Goal: Contribute content: Contribute content

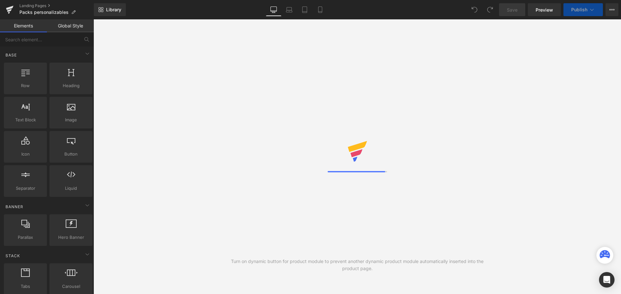
click at [319, 12] on icon at bounding box center [320, 9] width 6 height 6
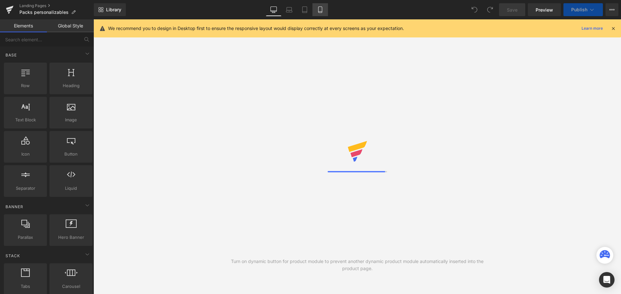
click at [318, 9] on icon at bounding box center [320, 10] width 4 height 6
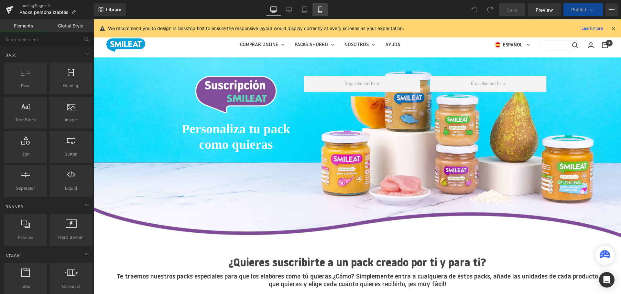
click at [318, 13] on link "Mobile" at bounding box center [320, 9] width 16 height 13
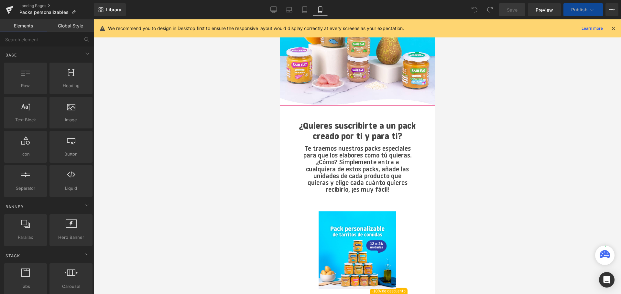
scroll to position [129, 0]
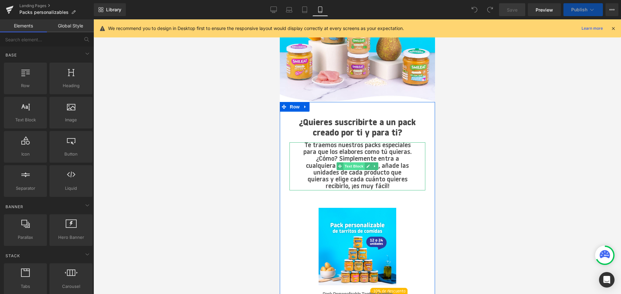
click at [349, 164] on span "Text Block" at bounding box center [353, 167] width 21 height 8
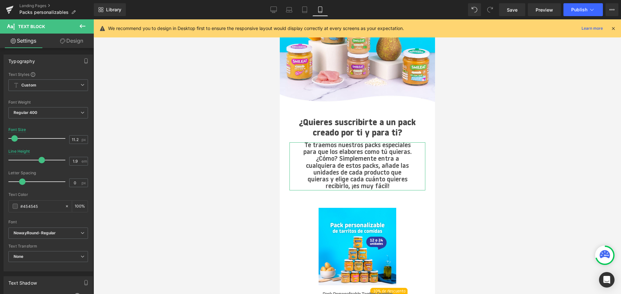
click at [68, 38] on link "Design" at bounding box center [71, 41] width 47 height 15
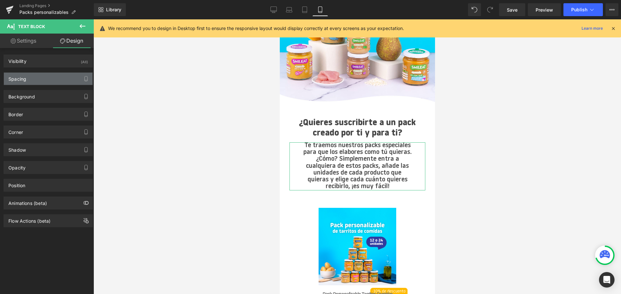
click at [35, 81] on div "Spacing" at bounding box center [48, 79] width 89 height 12
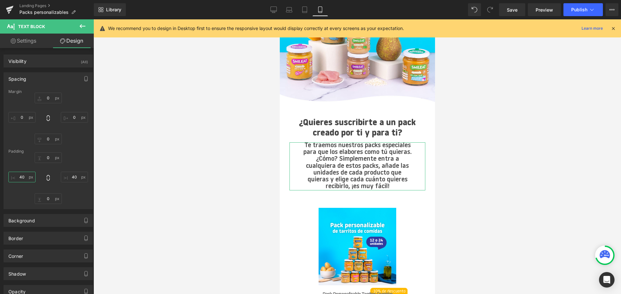
click at [19, 177] on input "40" at bounding box center [21, 177] width 27 height 11
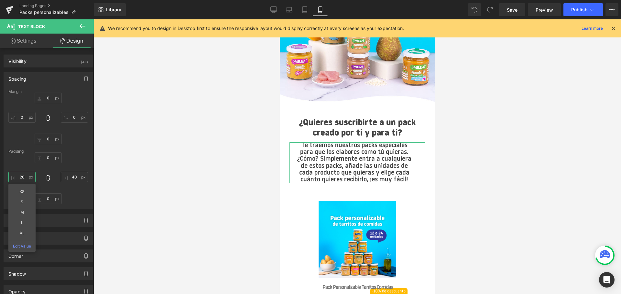
type input "20"
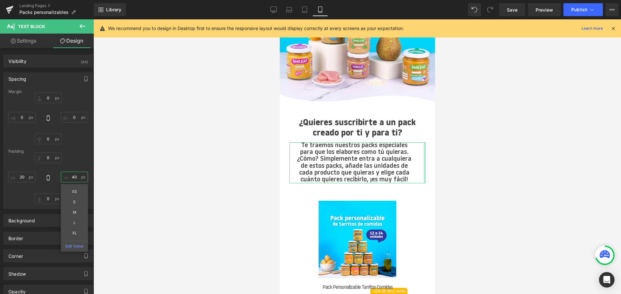
click at [72, 176] on input "40" at bounding box center [74, 177] width 27 height 11
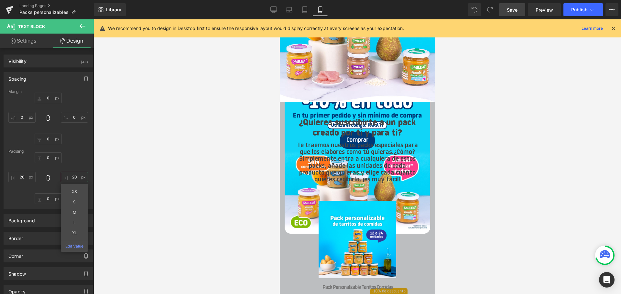
type input "20"
click at [507, 10] on span "Save" at bounding box center [511, 9] width 11 height 7
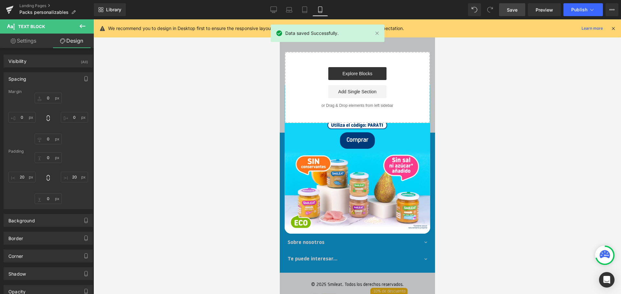
scroll to position [1607, 0]
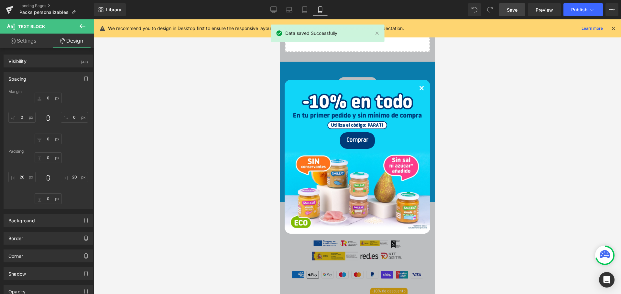
click at [422, 89] on div "×" at bounding box center [356, 86] width 145 height 13
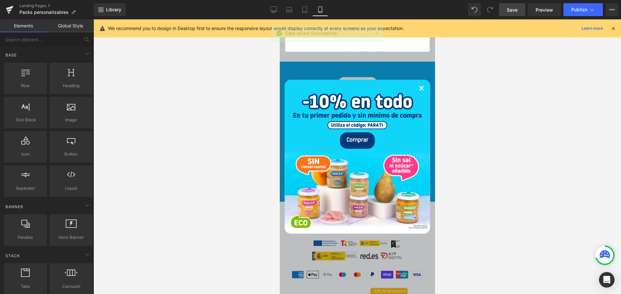
click at [419, 90] on link "×" at bounding box center [420, 89] width 5 height 19
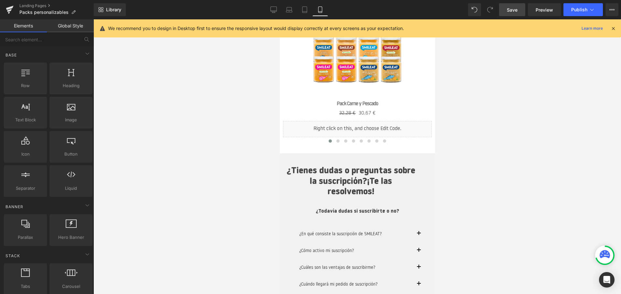
scroll to position [961, 0]
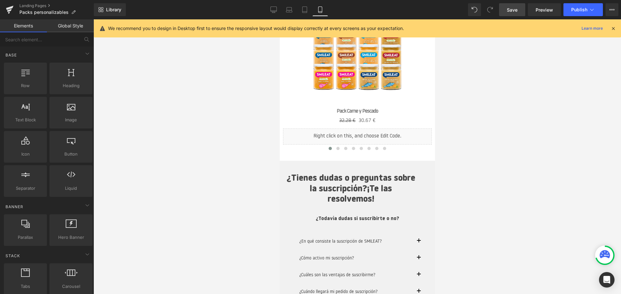
click at [493, 178] on div at bounding box center [356, 156] width 527 height 275
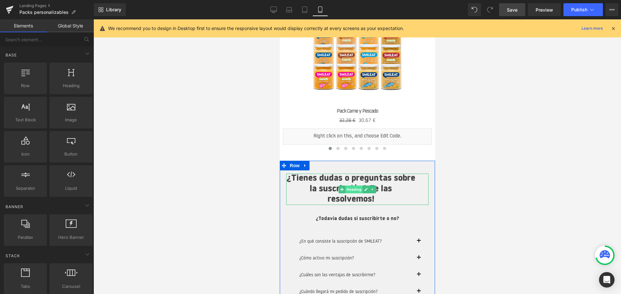
click at [352, 192] on span "Heading" at bounding box center [353, 190] width 17 height 8
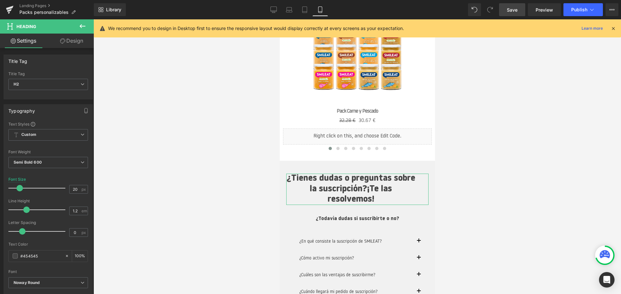
click at [69, 43] on link "Design" at bounding box center [71, 41] width 47 height 15
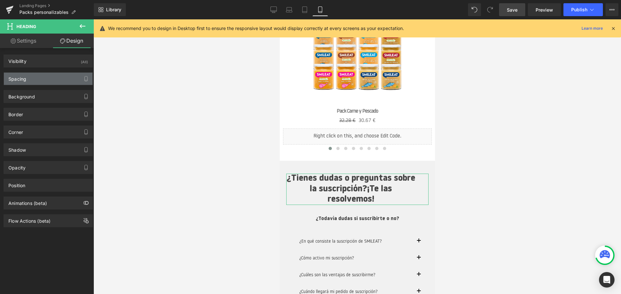
click at [31, 81] on div "Spacing" at bounding box center [48, 79] width 89 height 12
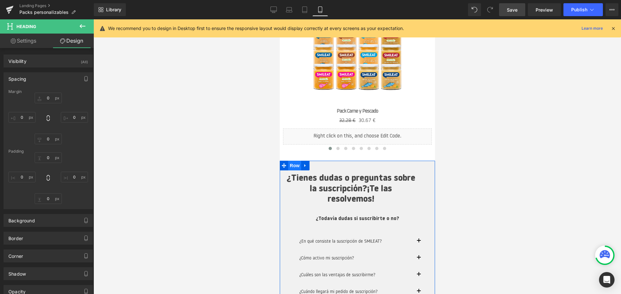
click at [295, 167] on span "Row" at bounding box center [294, 166] width 13 height 10
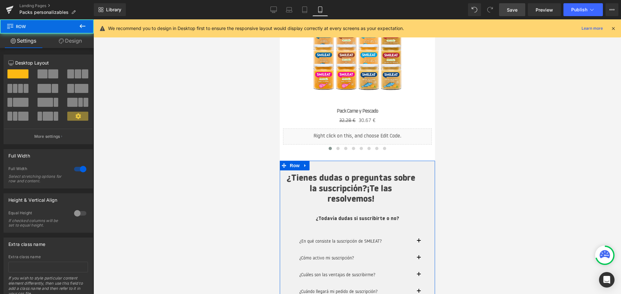
click at [77, 43] on link "Design" at bounding box center [70, 41] width 47 height 15
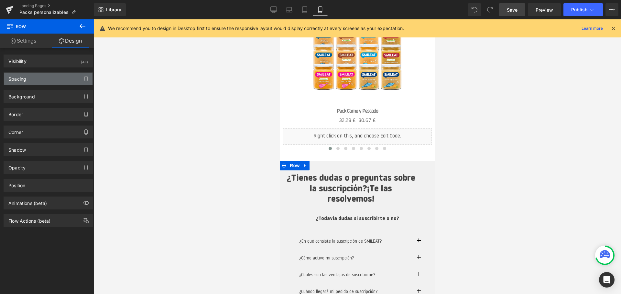
click at [36, 78] on div "Spacing" at bounding box center [48, 79] width 89 height 12
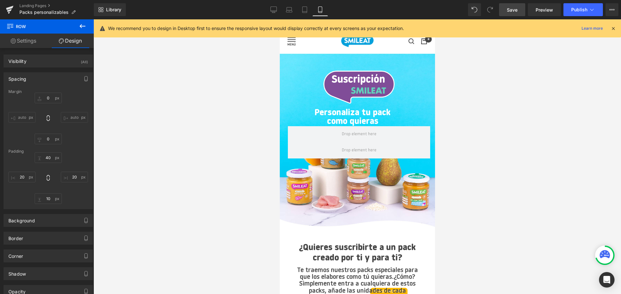
scroll to position [0, 0]
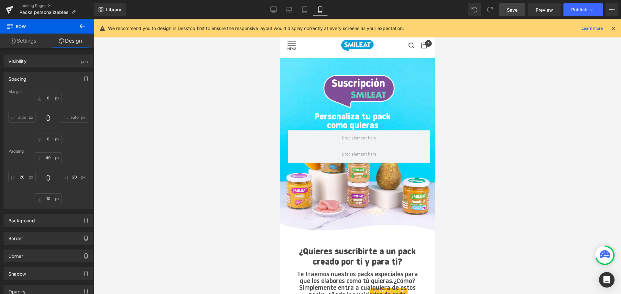
click at [511, 11] on span "Save" at bounding box center [511, 9] width 11 height 7
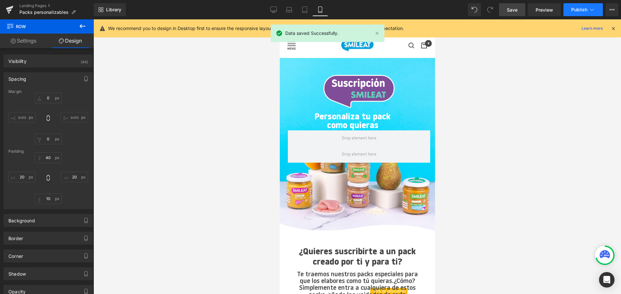
click at [577, 10] on span "Publish" at bounding box center [579, 9] width 16 height 5
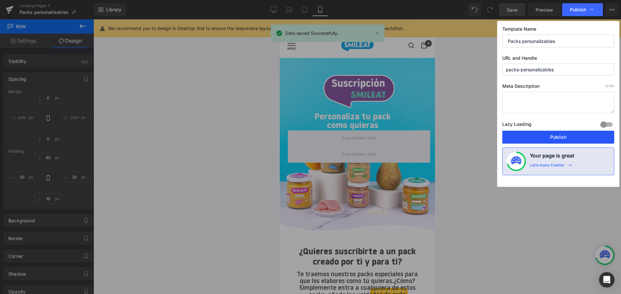
drag, startPoint x: 548, startPoint y: 139, endPoint x: 26, endPoint y: 75, distance: 525.8
click at [548, 139] on button "Publish" at bounding box center [558, 137] width 112 height 13
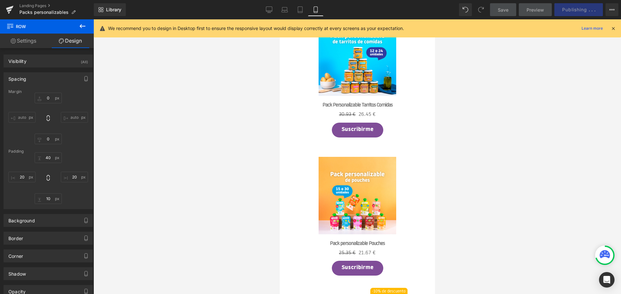
scroll to position [323, 0]
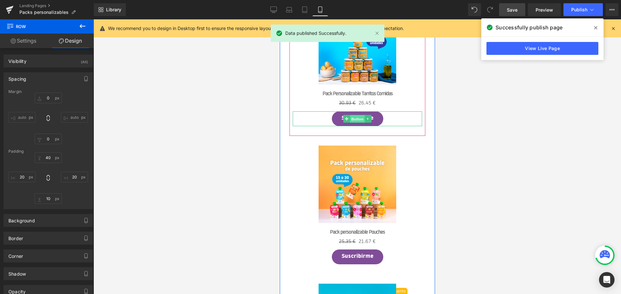
click at [356, 120] on span "Button" at bounding box center [356, 119] width 15 height 8
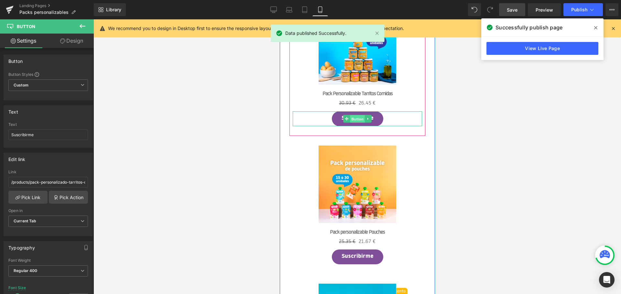
click at [355, 120] on span "Button" at bounding box center [356, 119] width 15 height 8
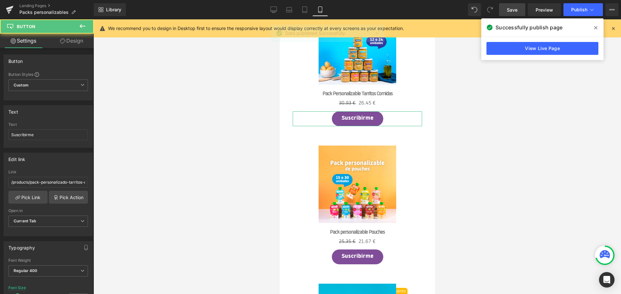
click at [69, 45] on link "Design" at bounding box center [71, 41] width 47 height 15
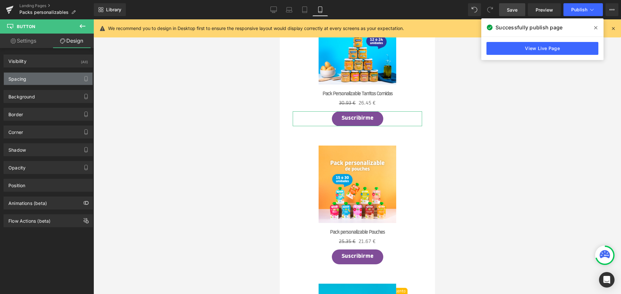
click at [38, 79] on div "Spacing" at bounding box center [48, 79] width 89 height 12
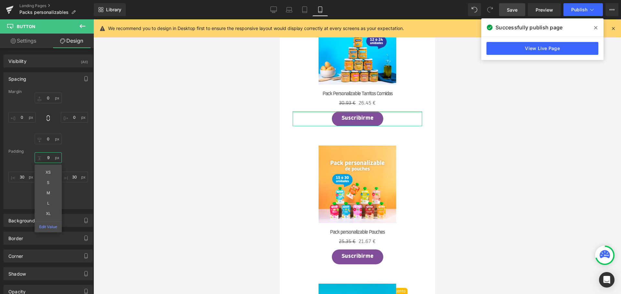
click at [47, 158] on input "9" at bounding box center [48, 158] width 27 height 11
type input "10"
click at [77, 199] on div "10 XS S M L XL Edit Value 30 11 30" at bounding box center [48, 179] width 80 height 52
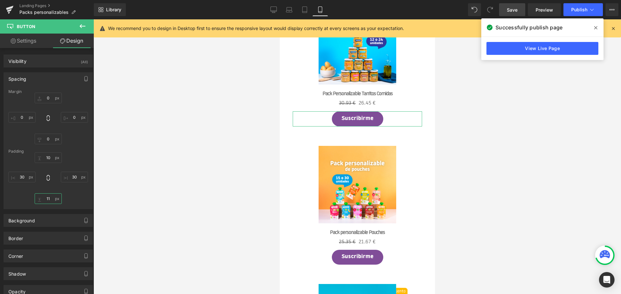
click at [47, 201] on input "11" at bounding box center [48, 199] width 27 height 11
type input "10"
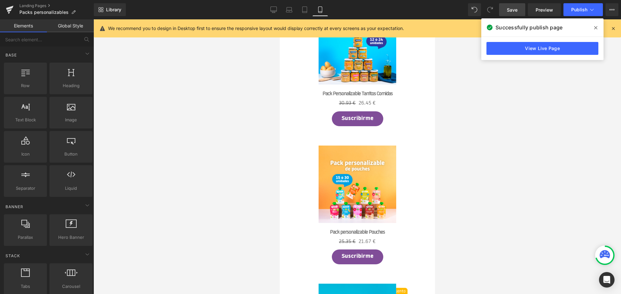
click at [203, 178] on div at bounding box center [356, 156] width 527 height 275
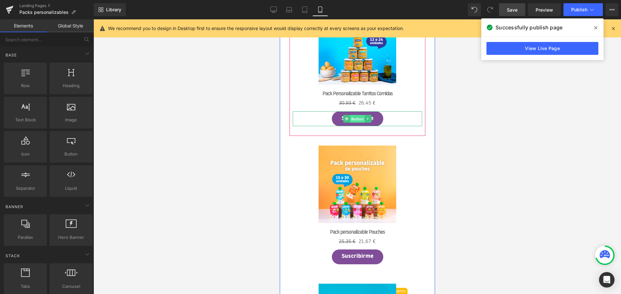
click at [359, 120] on span "Button" at bounding box center [356, 119] width 15 height 8
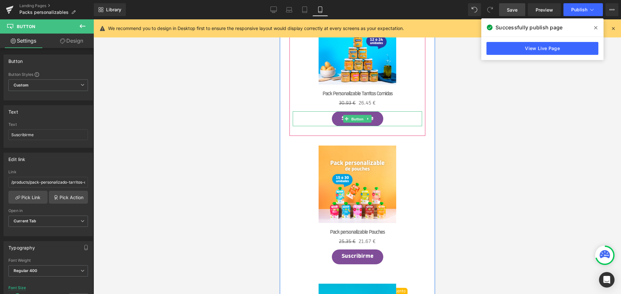
drag, startPoint x: 360, startPoint y: 118, endPoint x: 393, endPoint y: 134, distance: 36.7
click at [361, 118] on span "Button" at bounding box center [356, 119] width 15 height 8
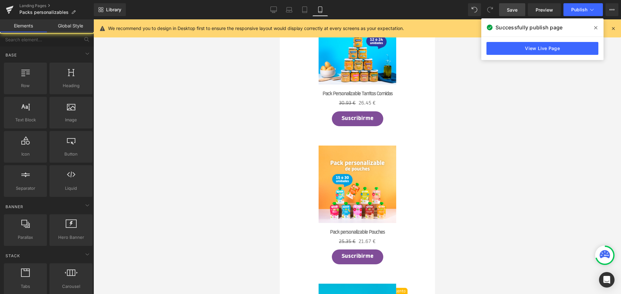
click at [484, 158] on div at bounding box center [356, 156] width 527 height 275
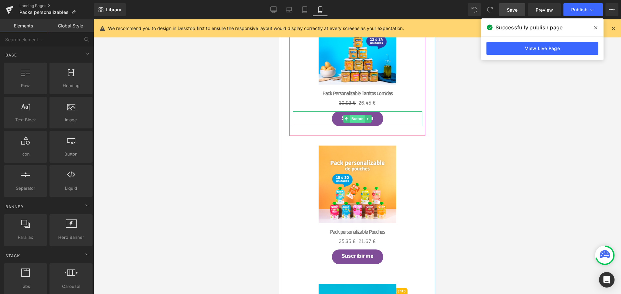
click at [359, 118] on span "Button" at bounding box center [356, 119] width 15 height 8
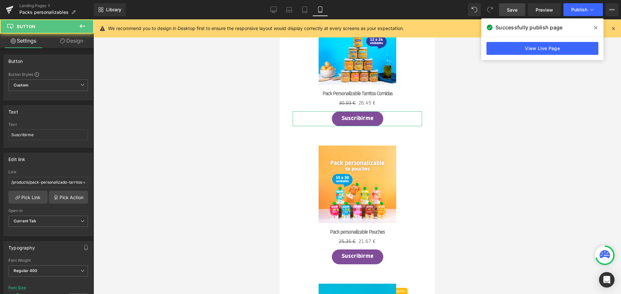
click at [74, 44] on link "Design" at bounding box center [71, 41] width 47 height 15
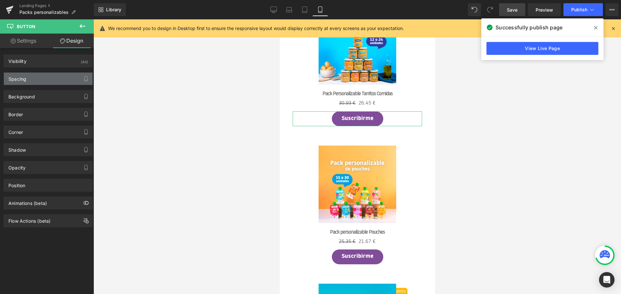
click at [41, 78] on div "Spacing" at bounding box center [48, 79] width 89 height 12
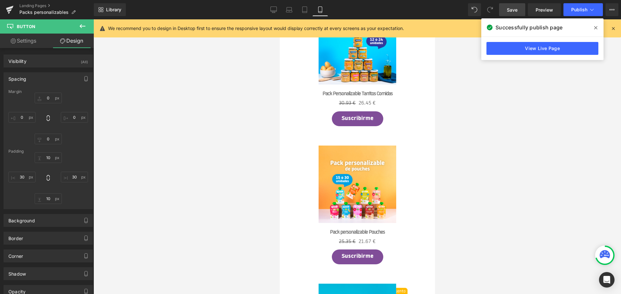
click at [210, 161] on div at bounding box center [356, 156] width 527 height 275
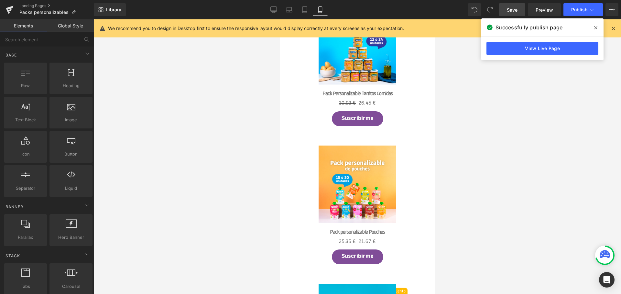
click at [504, 12] on link "Save" at bounding box center [512, 9] width 26 height 13
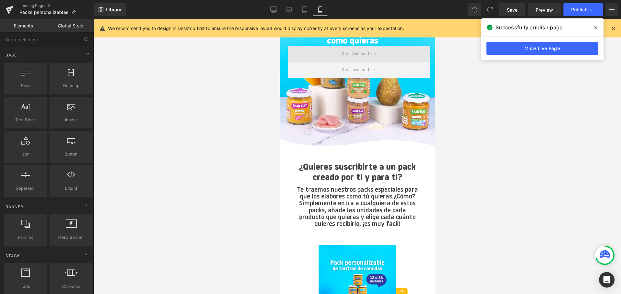
scroll to position [129, 0]
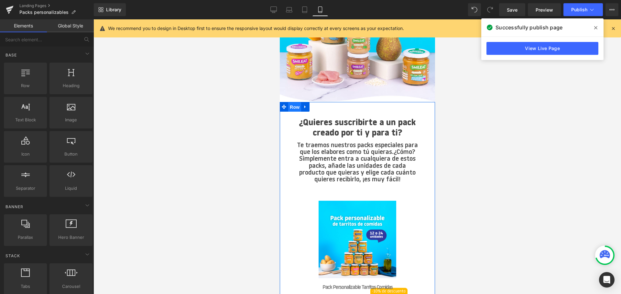
click at [292, 108] on span "Row" at bounding box center [294, 107] width 13 height 10
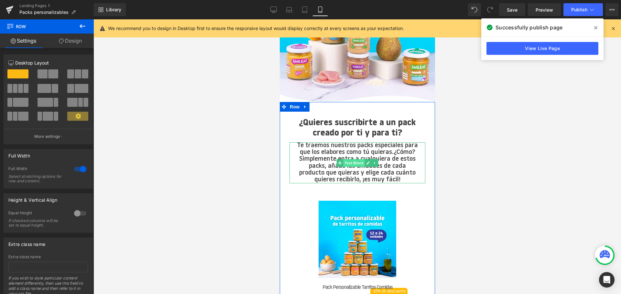
click at [354, 162] on span "Text Block" at bounding box center [353, 163] width 21 height 8
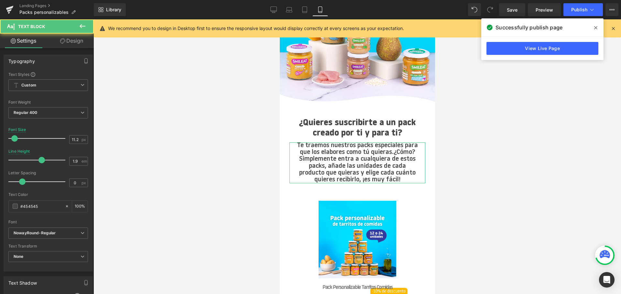
click at [74, 43] on link "Design" at bounding box center [71, 41] width 47 height 15
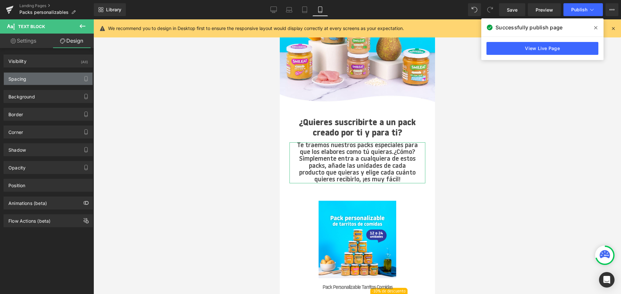
click at [36, 76] on div "Spacing" at bounding box center [48, 79] width 89 height 12
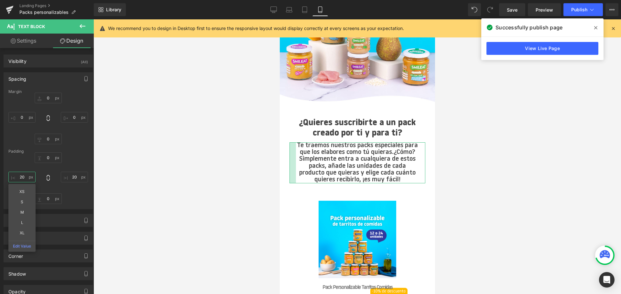
click at [27, 176] on input "20" at bounding box center [21, 177] width 27 height 11
type input "0"
click at [72, 180] on input "20" at bounding box center [74, 177] width 27 height 11
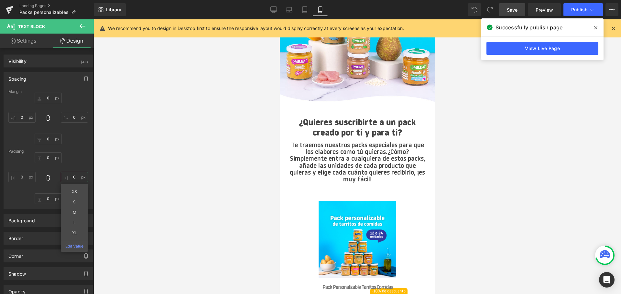
type input "0"
click at [508, 12] on span "Save" at bounding box center [511, 9] width 11 height 7
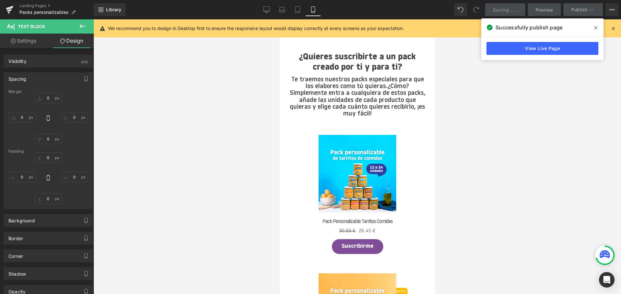
scroll to position [162, 0]
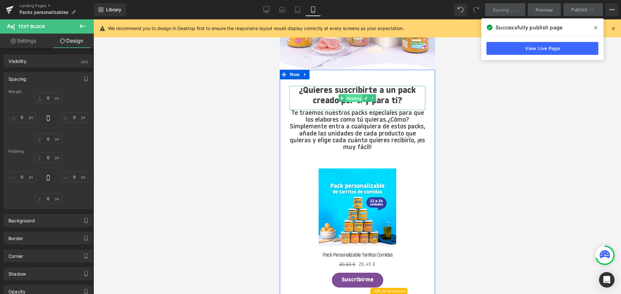
click at [350, 97] on span "Heading" at bounding box center [353, 98] width 17 height 8
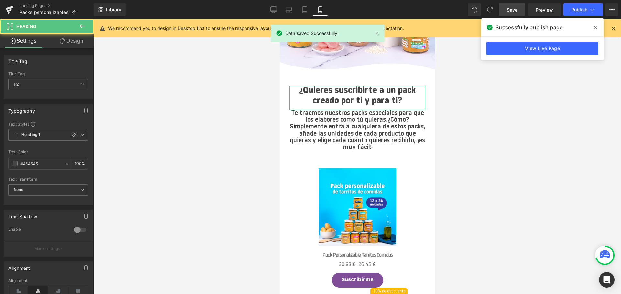
click at [69, 42] on link "Design" at bounding box center [71, 41] width 47 height 15
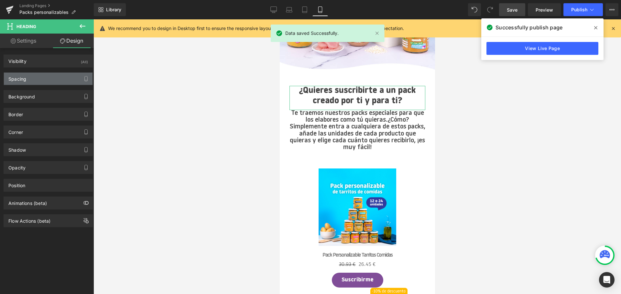
click at [30, 82] on div "Spacing" at bounding box center [48, 79] width 89 height 12
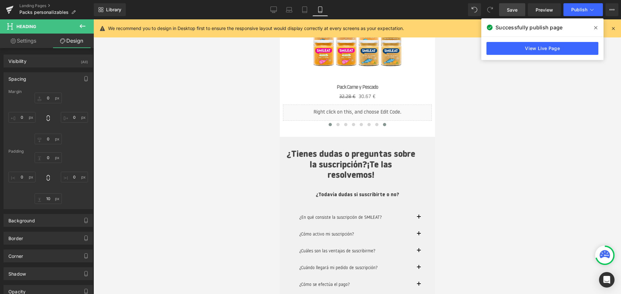
scroll to position [970, 0]
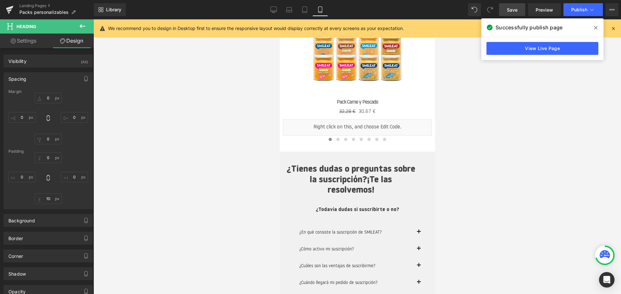
click at [491, 164] on div at bounding box center [356, 156] width 527 height 275
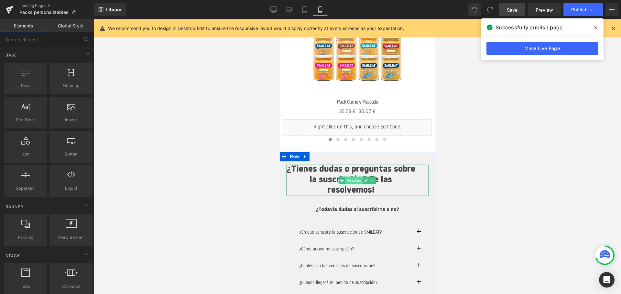
click at [353, 180] on span "Heading" at bounding box center [353, 181] width 17 height 8
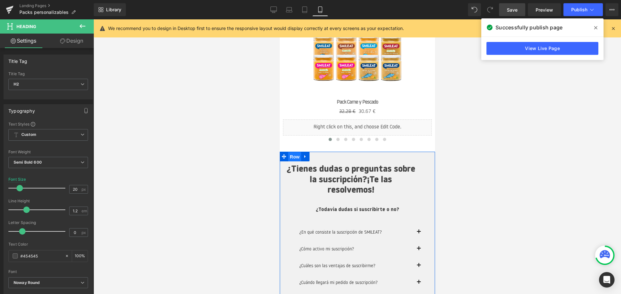
click at [299, 159] on span "Row" at bounding box center [294, 157] width 13 height 10
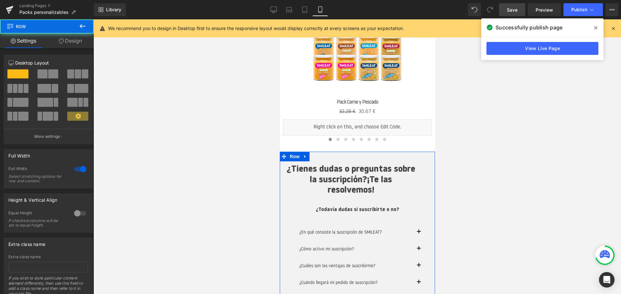
drag, startPoint x: 65, startPoint y: 40, endPoint x: 49, endPoint y: 79, distance: 41.3
click at [65, 40] on link "Design" at bounding box center [70, 41] width 47 height 15
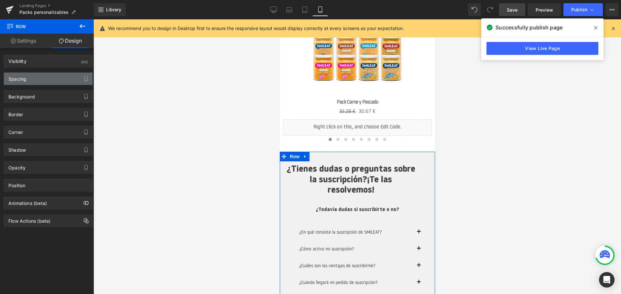
click at [49, 81] on div "Spacing" at bounding box center [48, 79] width 89 height 12
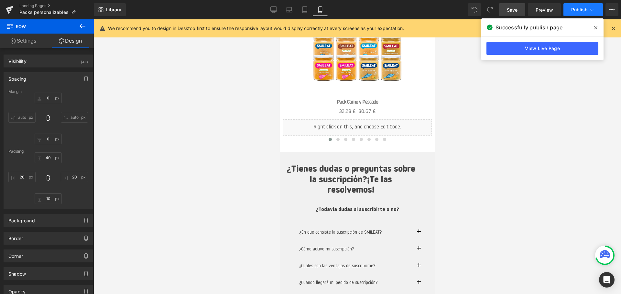
click at [578, 11] on span "Publish" at bounding box center [579, 9] width 16 height 5
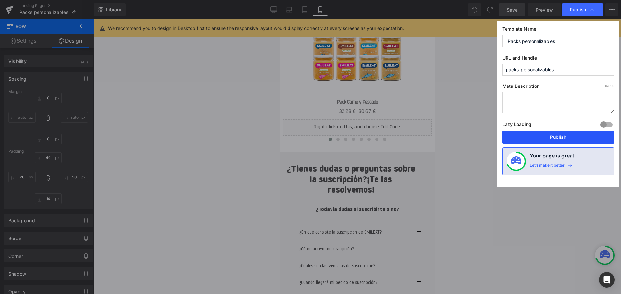
click at [540, 134] on button "Publish" at bounding box center [558, 137] width 112 height 13
